Goal: Task Accomplishment & Management: Manage account settings

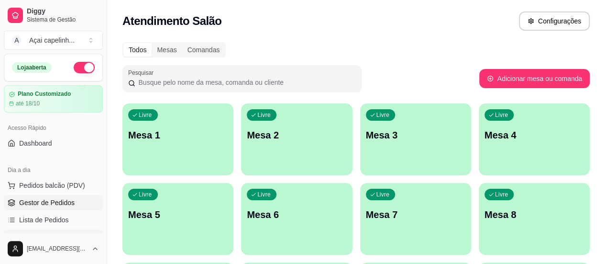
click at [41, 200] on span "Gestor de Pedidos" at bounding box center [46, 203] width 55 height 10
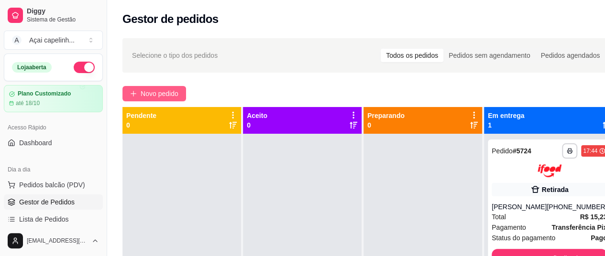
click at [135, 91] on icon "plus" at bounding box center [133, 93] width 7 height 7
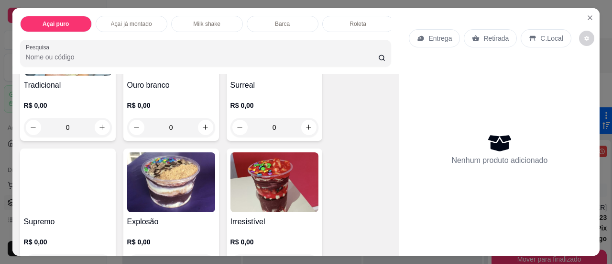
scroll to position [430, 0]
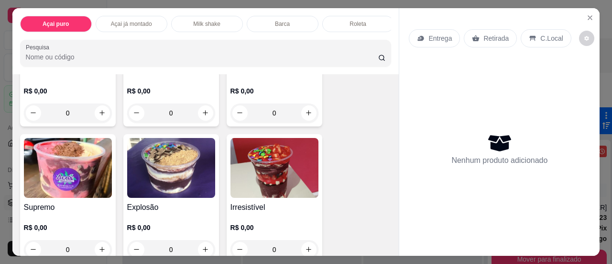
click at [187, 174] on img at bounding box center [171, 168] width 88 height 60
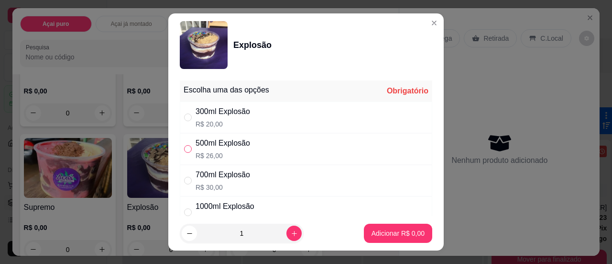
click at [186, 148] on input "" at bounding box center [188, 149] width 8 height 8
radio input "true"
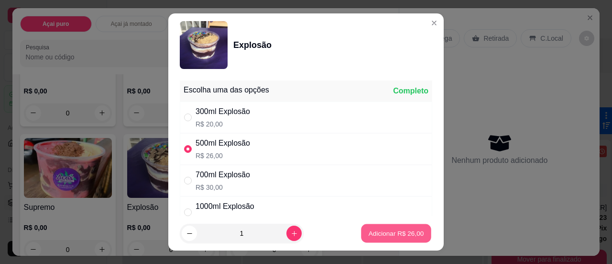
click at [389, 227] on button "Adicionar R$ 26,00" at bounding box center [396, 233] width 70 height 19
type input "1"
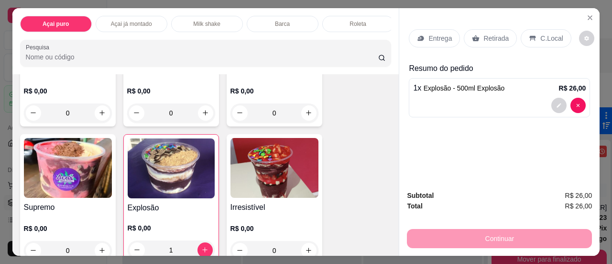
click at [437, 39] on div "Entrega" at bounding box center [434, 38] width 51 height 18
click at [431, 33] on p "Entrega" at bounding box center [440, 38] width 23 height 10
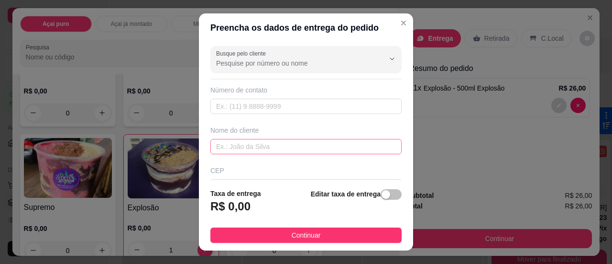
scroll to position [48, 0]
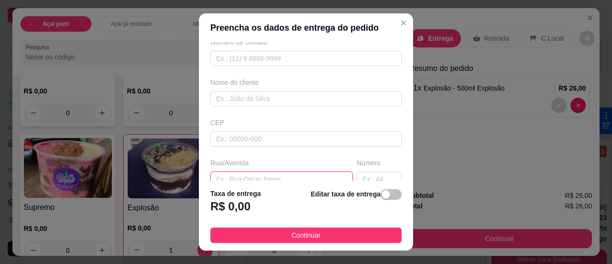
click at [262, 172] on input "text" at bounding box center [281, 178] width 143 height 15
type input "rubi"
click at [361, 176] on input "text" at bounding box center [379, 177] width 45 height 15
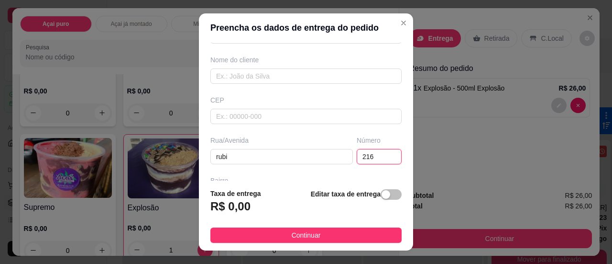
scroll to position [97, 0]
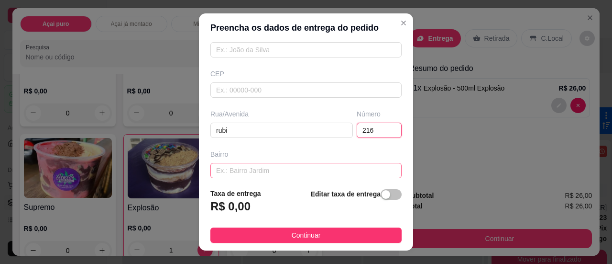
type input "216"
click at [343, 164] on input "text" at bounding box center [305, 170] width 191 height 15
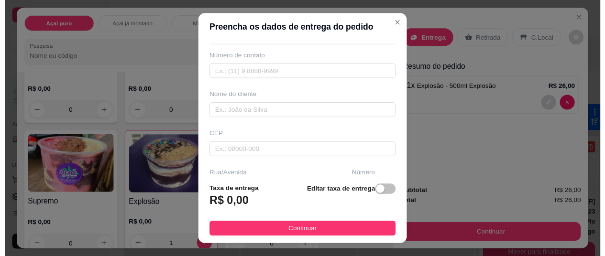
scroll to position [1, 0]
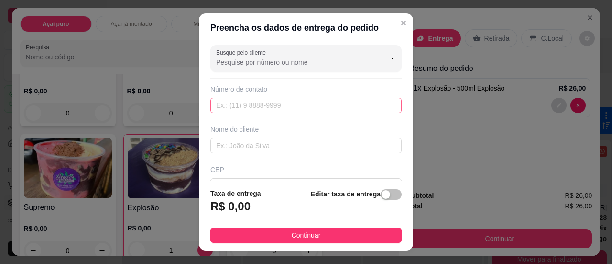
type input "vista alegre"
click at [258, 101] on input "text" at bounding box center [305, 105] width 191 height 15
type input "111111"
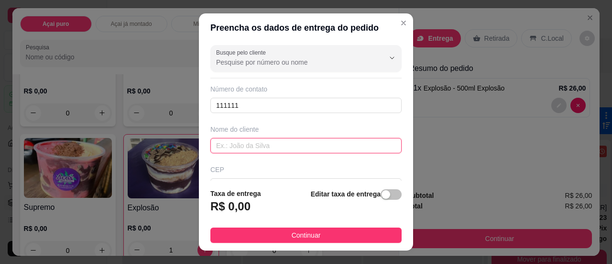
click at [224, 146] on input "text" at bounding box center [305, 145] width 191 height 15
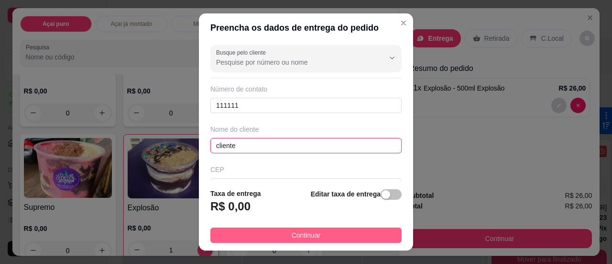
type input "cliente"
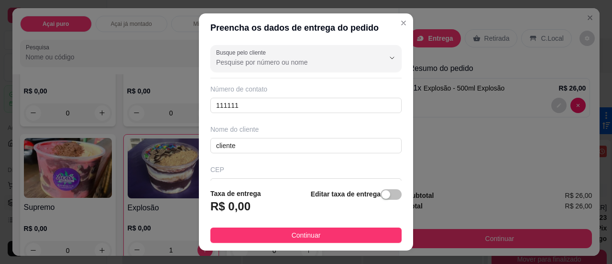
click at [254, 232] on button "Continuar" at bounding box center [305, 234] width 191 height 15
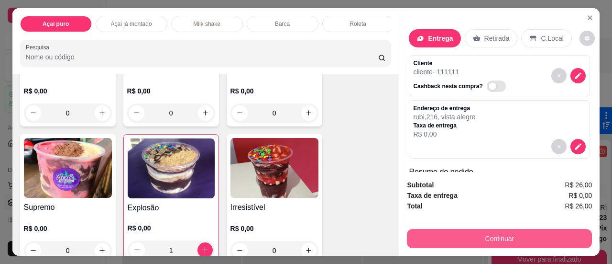
click at [452, 229] on button "Continuar" at bounding box center [499, 238] width 185 height 19
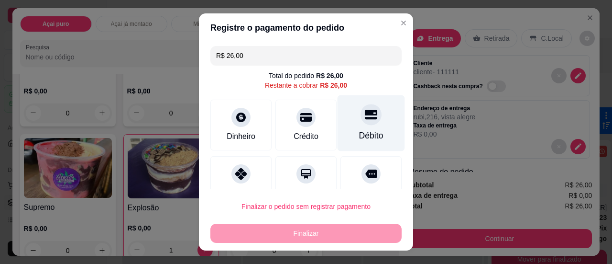
click at [366, 135] on div "Débito" at bounding box center [371, 135] width 24 height 12
type input "R$ 0,00"
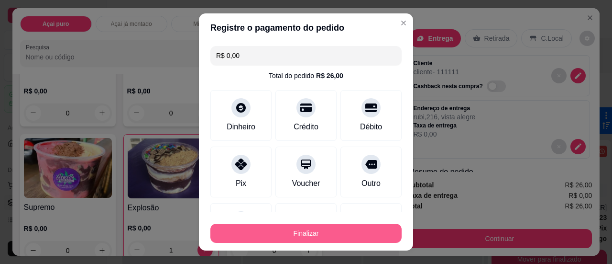
click at [343, 227] on button "Finalizar" at bounding box center [305, 232] width 191 height 19
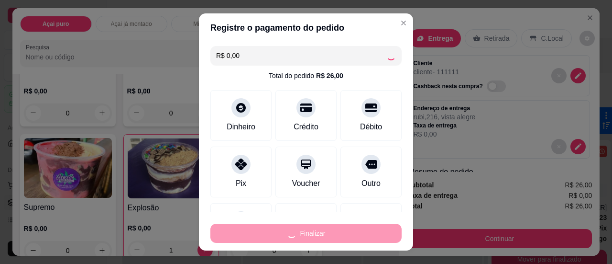
type input "0"
type input "-R$ 26,00"
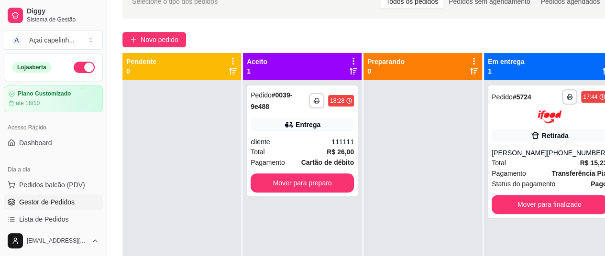
scroll to position [96, 0]
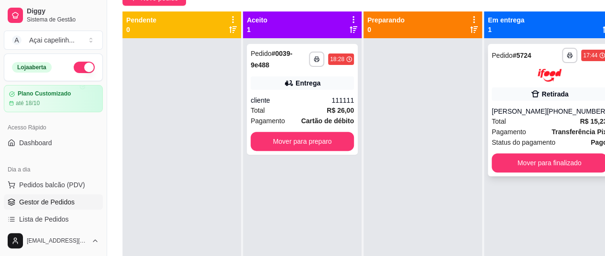
click at [551, 120] on div "Total R$ 15,23" at bounding box center [549, 121] width 115 height 11
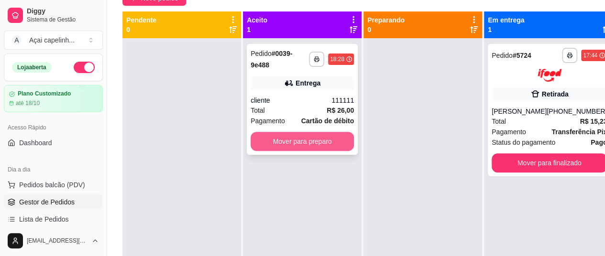
click at [300, 143] on button "Mover para preparo" at bounding box center [302, 141] width 103 height 19
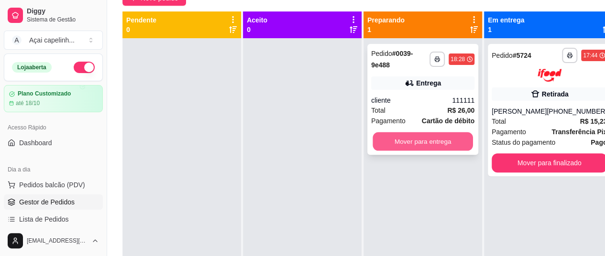
click at [430, 140] on button "Mover para entrega" at bounding box center [423, 141] width 100 height 19
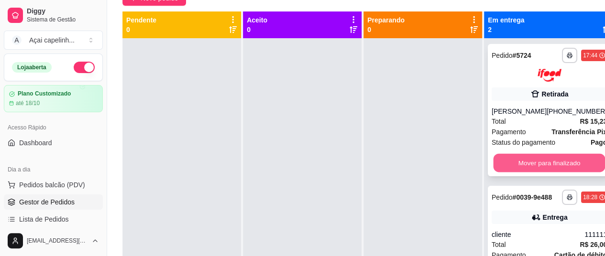
click at [541, 172] on div "Mover para finalizado" at bounding box center [549, 163] width 115 height 19
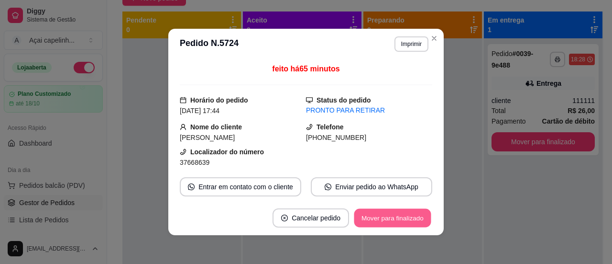
click at [411, 211] on button "Mover para finalizado" at bounding box center [392, 218] width 77 height 19
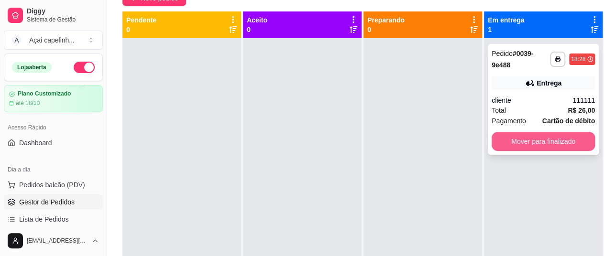
click at [533, 141] on button "Mover para finalizado" at bounding box center [543, 141] width 103 height 19
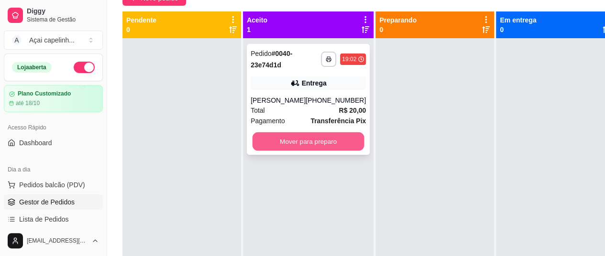
click at [318, 143] on button "Mover para preparo" at bounding box center [309, 141] width 112 height 19
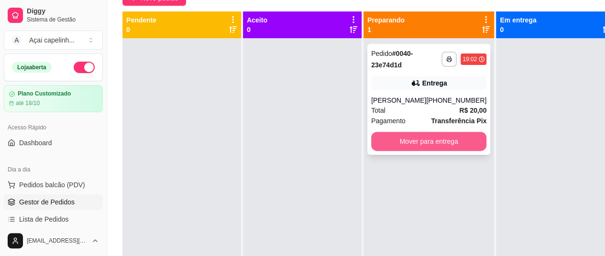
click at [452, 144] on button "Mover para entrega" at bounding box center [428, 141] width 115 height 19
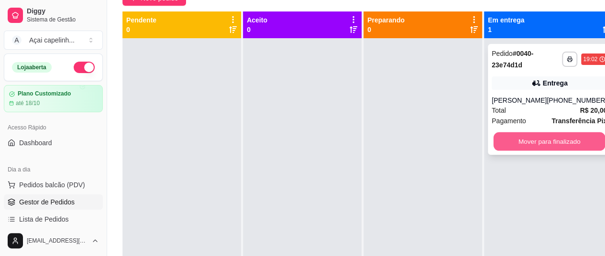
click at [533, 148] on button "Mover para finalizado" at bounding box center [550, 141] width 112 height 19
